Goal: Communication & Community: Answer question/provide support

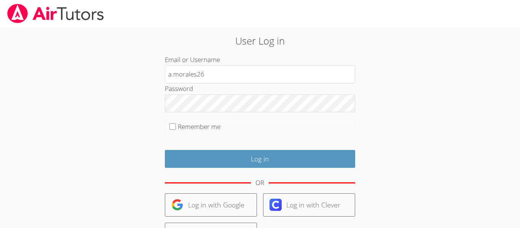
type input "a.morales26"
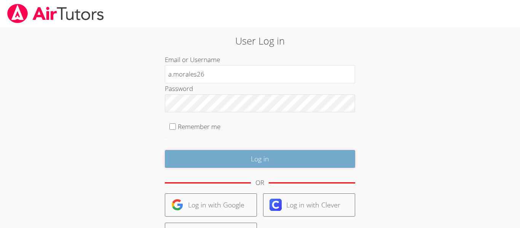
click at [234, 154] on input "Log in" at bounding box center [260, 159] width 191 height 18
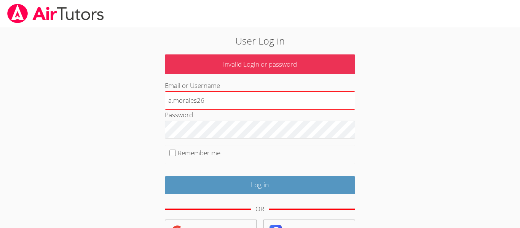
click at [193, 107] on input "a.morales26" at bounding box center [260, 100] width 191 height 18
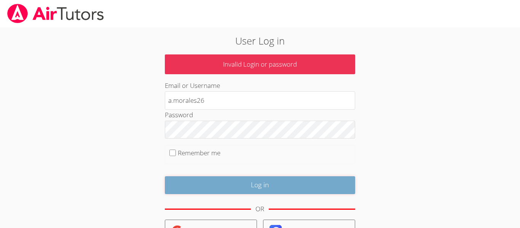
click at [262, 180] on input "Log in" at bounding box center [260, 185] width 191 height 18
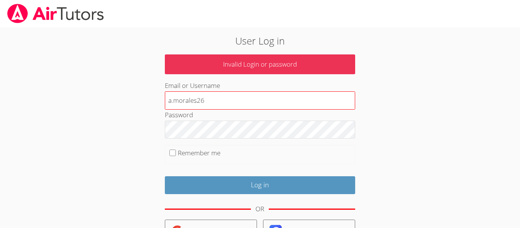
click at [208, 102] on input "a.morales26" at bounding box center [260, 100] width 191 height 18
type input "a"
type input "a.morales26"
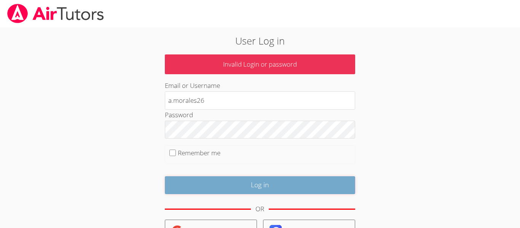
click at [257, 185] on input "Log in" at bounding box center [260, 185] width 191 height 18
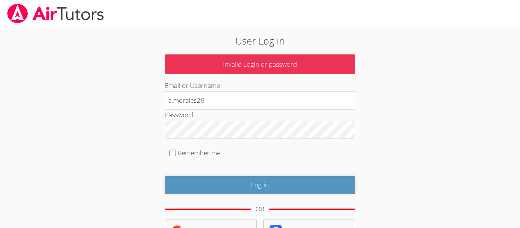
click at [257, 185] on input "Log in" at bounding box center [260, 185] width 191 height 18
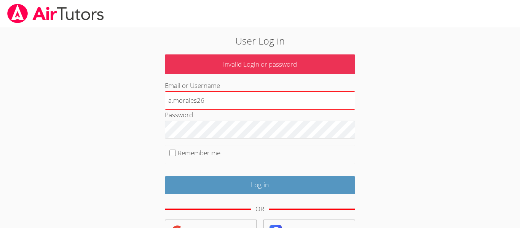
click at [226, 104] on input "a.morales26" at bounding box center [260, 100] width 191 height 18
type input "a"
type input "a.morales26@lodiusd.org"
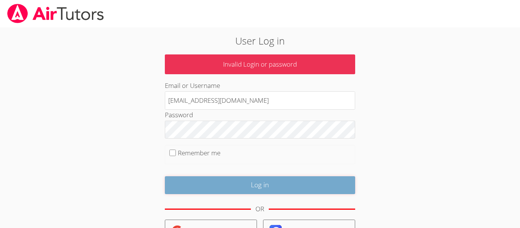
click at [227, 184] on input "Log in" at bounding box center [260, 185] width 191 height 18
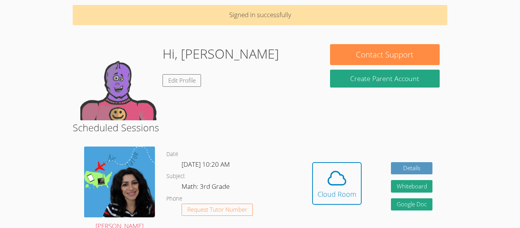
scroll to position [30, 0]
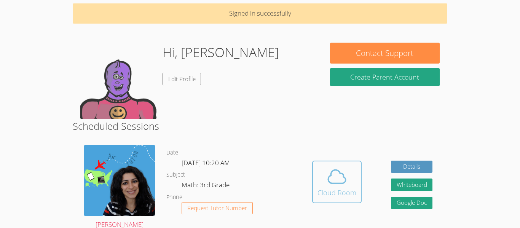
click at [360, 174] on button "Cloud Room" at bounding box center [337, 182] width 50 height 43
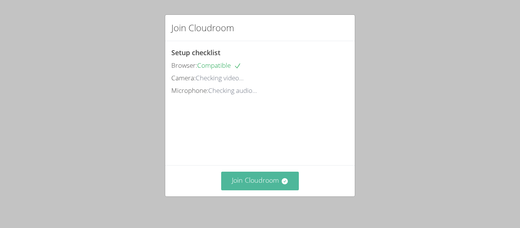
click at [254, 182] on button "Join Cloudroom" at bounding box center [260, 181] width 78 height 19
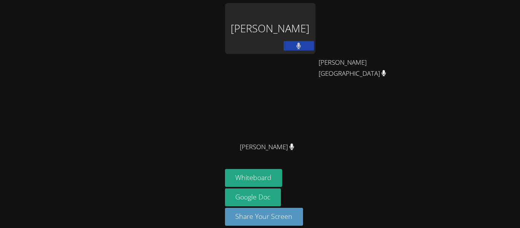
click at [330, 91] on div "Adrian Reyes Morales Audry Cuneo Audry Cuneo Dayana Perez Pina Dayana Perez Pina" at bounding box center [317, 86] width 184 height 166
click at [480, 151] on div "Adrian Reyes Morales Audry Cuneo Audry Cuneo Dayana Perez Pina Dayana Perez Pin…" at bounding box center [260, 114] width 520 height 228
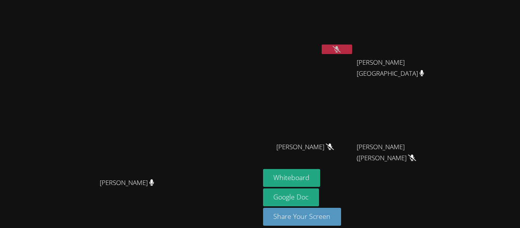
click at [187, 131] on video at bounding box center [130, 103] width 114 height 143
click at [321, 179] on button "Whiteboard" at bounding box center [292, 178] width 58 height 18
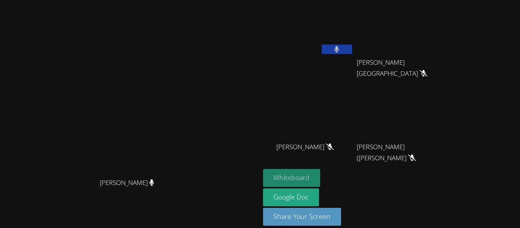
click at [321, 176] on button "Whiteboard" at bounding box center [292, 178] width 58 height 18
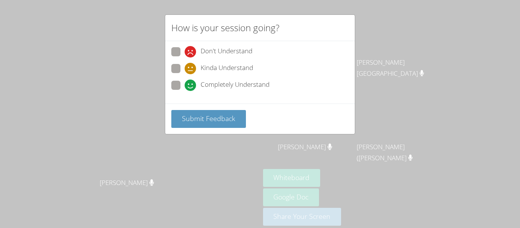
click at [185, 91] on span at bounding box center [185, 91] width 0 height 0
click at [185, 84] on input "Completely Understand" at bounding box center [188, 84] width 6 height 6
radio input "true"
click at [194, 104] on div "Submit Feedback" at bounding box center [260, 119] width 190 height 30
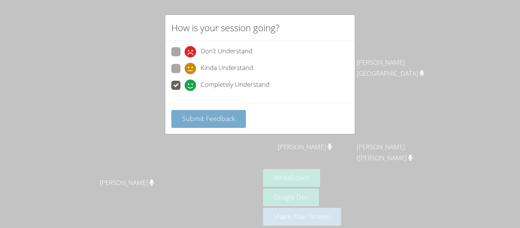
click at [202, 118] on span "Submit Feedback" at bounding box center [208, 118] width 53 height 9
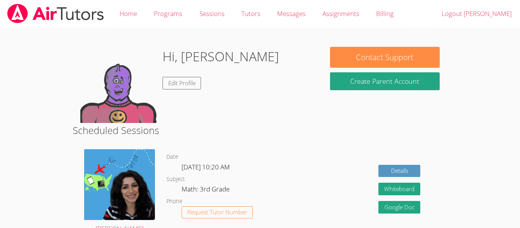
click at [0, 117] on body "Home Programs Sessions Tutors Messages Assignments Billing Logout [PERSON_NAME]…" at bounding box center [260, 114] width 520 height 228
